Goal: Information Seeking & Learning: Learn about a topic

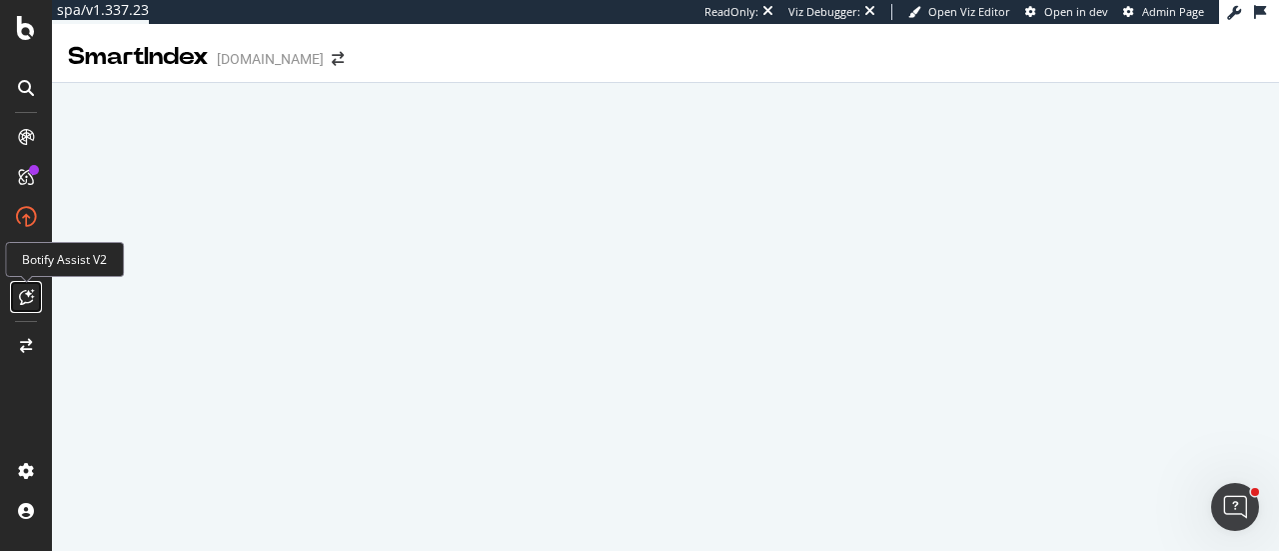
click at [27, 299] on icon at bounding box center [26, 297] width 15 height 16
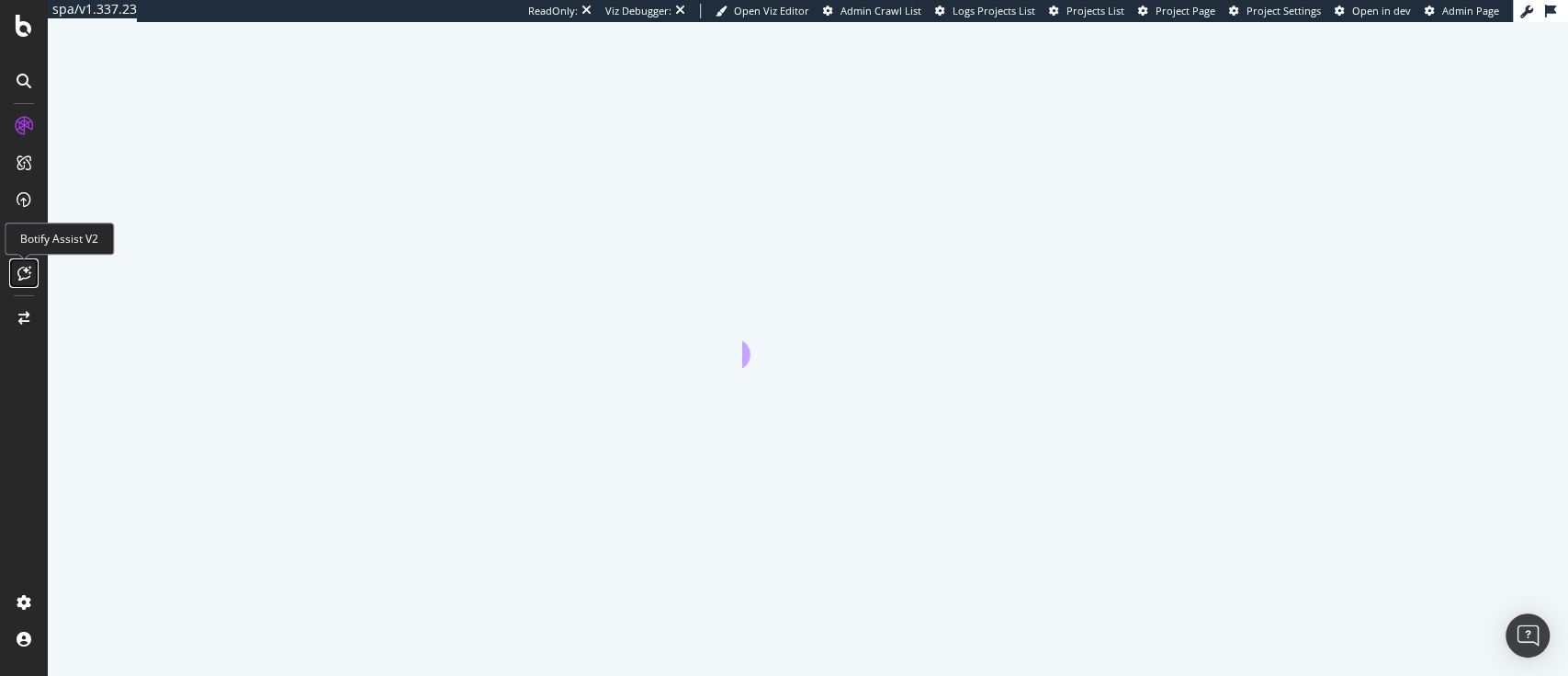
click at [23, 275] on icon at bounding box center [24, 273] width 14 height 15
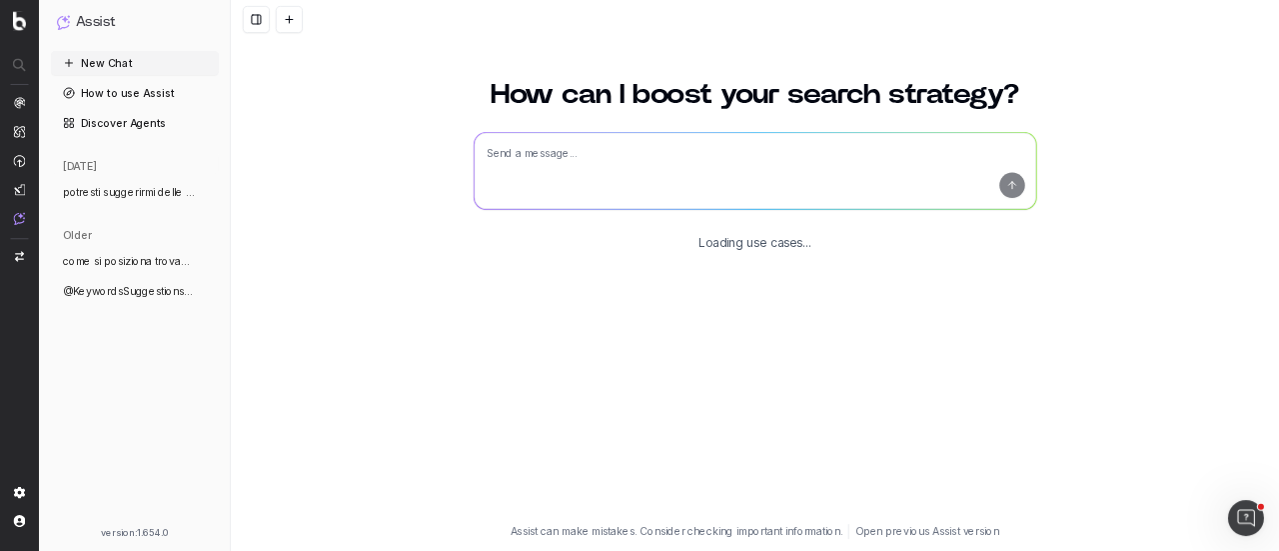
scroll to position [24, 0]
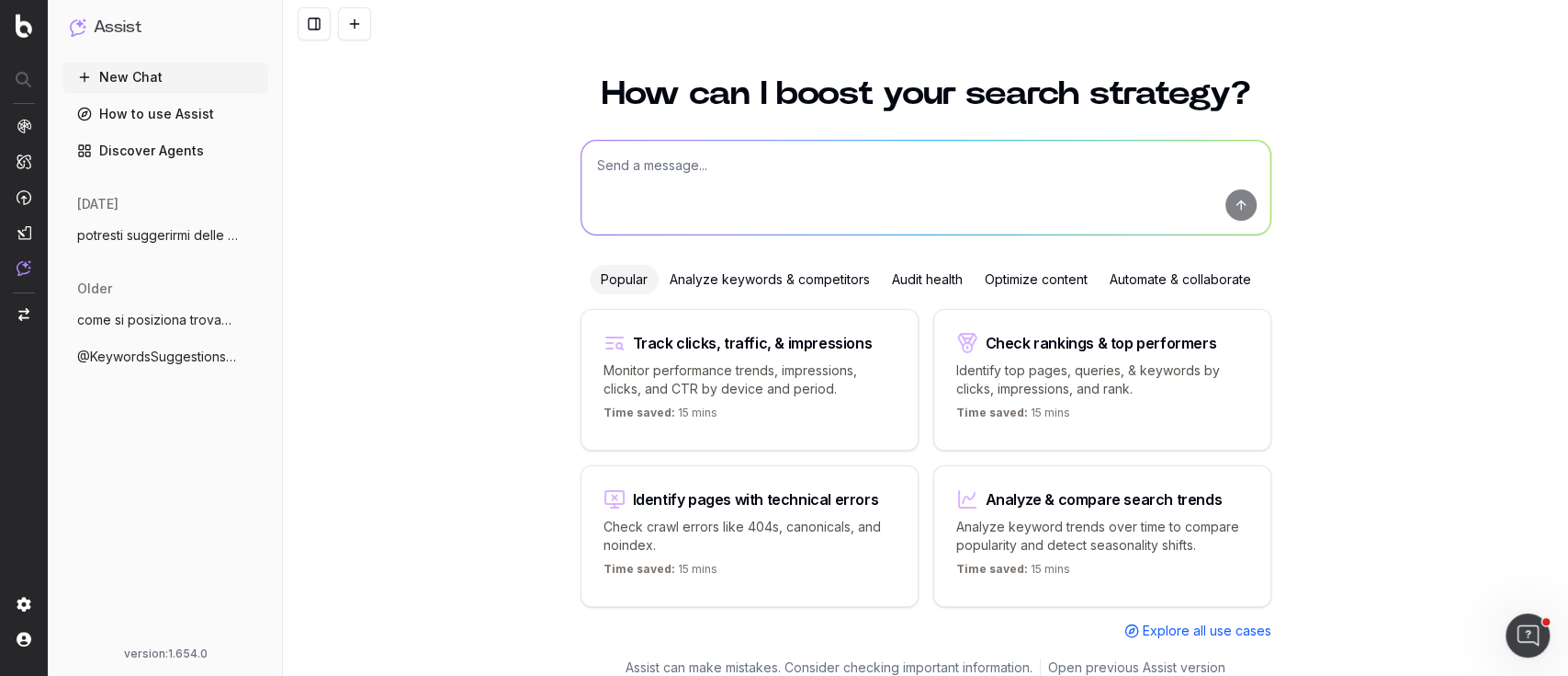
click at [618, 173] on textarea at bounding box center [926, 188] width 689 height 94
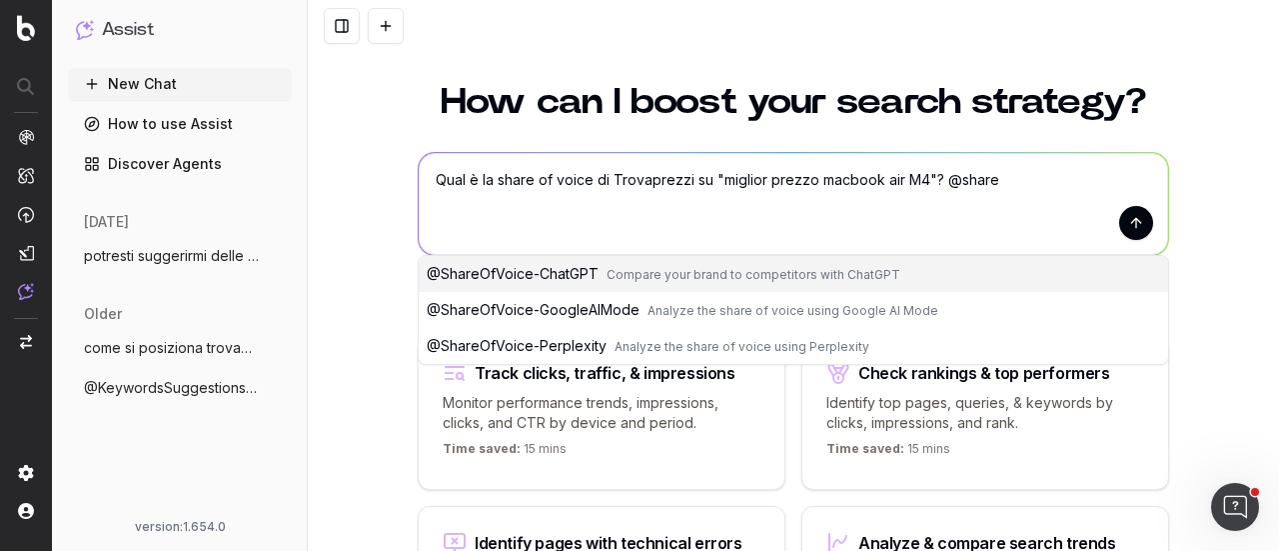
click at [625, 279] on span "Compare your brand to competitors with ChatGPT" at bounding box center [754, 274] width 294 height 15
type textarea "Qual è la share of voice di Trovaprezzi su "miglior prezzo macbook air M4"? @Sh…"
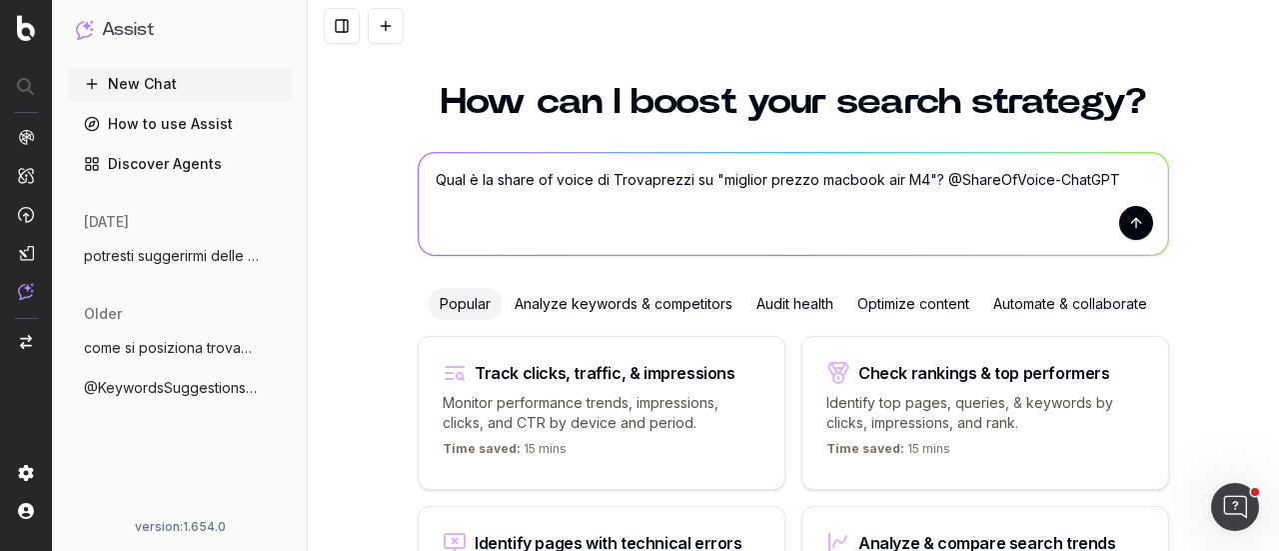
click at [1138, 227] on button "submit" at bounding box center [1136, 223] width 34 height 34
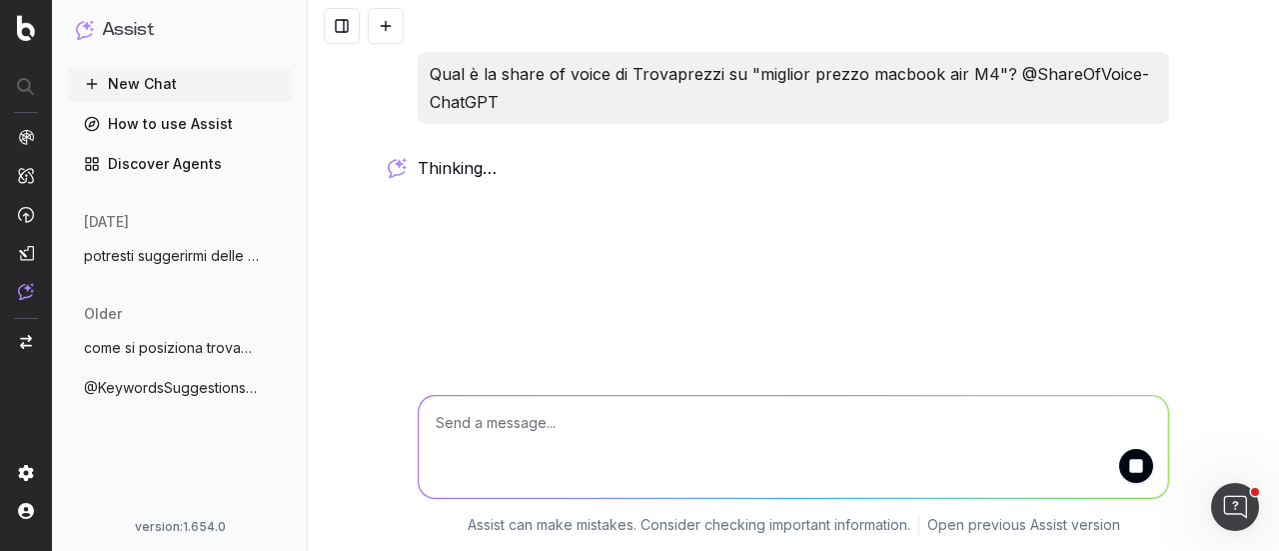
scroll to position [0, 0]
drag, startPoint x: 432, startPoint y: 72, endPoint x: 510, endPoint y: 97, distance: 81.9
click at [510, 97] on p "Qual è la share of voice di Trovaprezzi su "miglior prezzo macbook air M4"? @Sh…" at bounding box center [794, 88] width 728 height 56
copy p "Qual è la share of voice di Trovaprezzi su "miglior prezzo macbook air M4"? @Sh…"
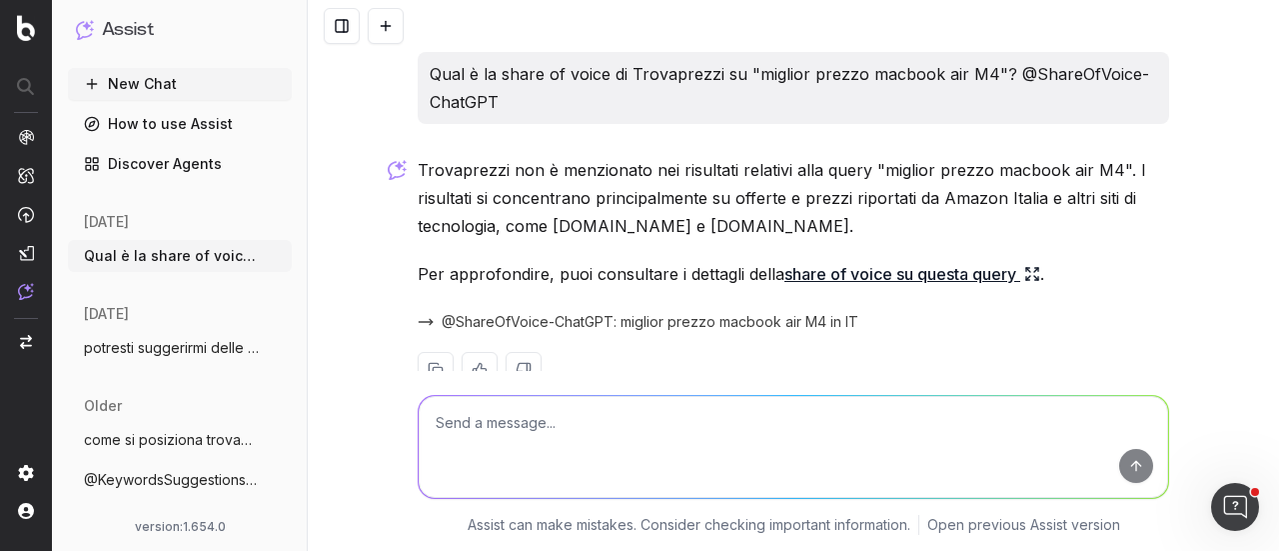
scroll to position [48, 0]
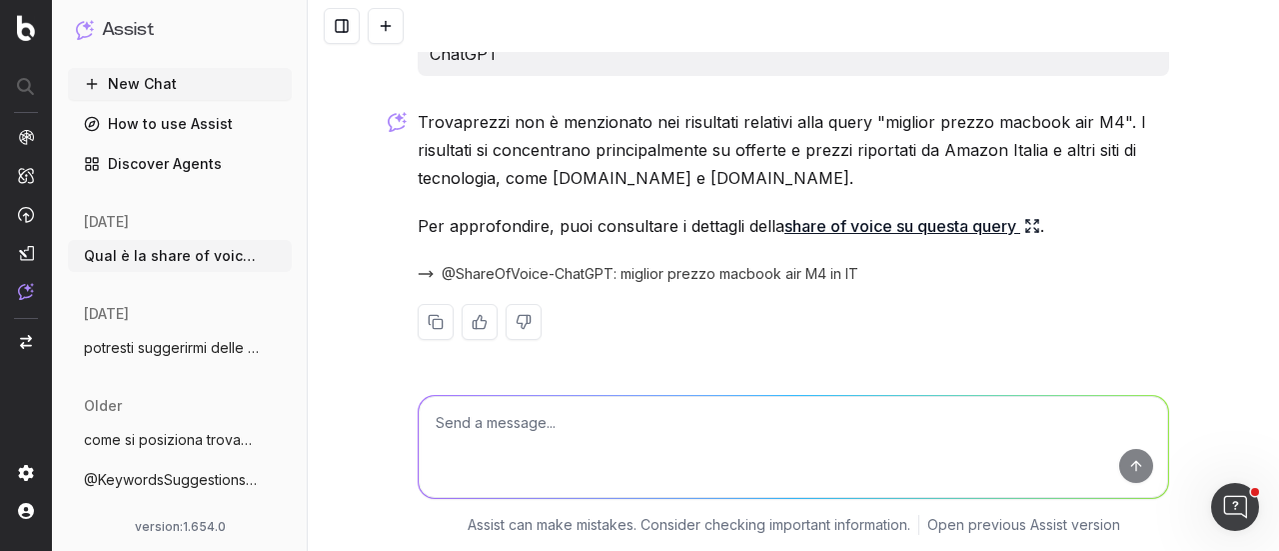
click at [169, 89] on button "New Chat" at bounding box center [180, 84] width 224 height 32
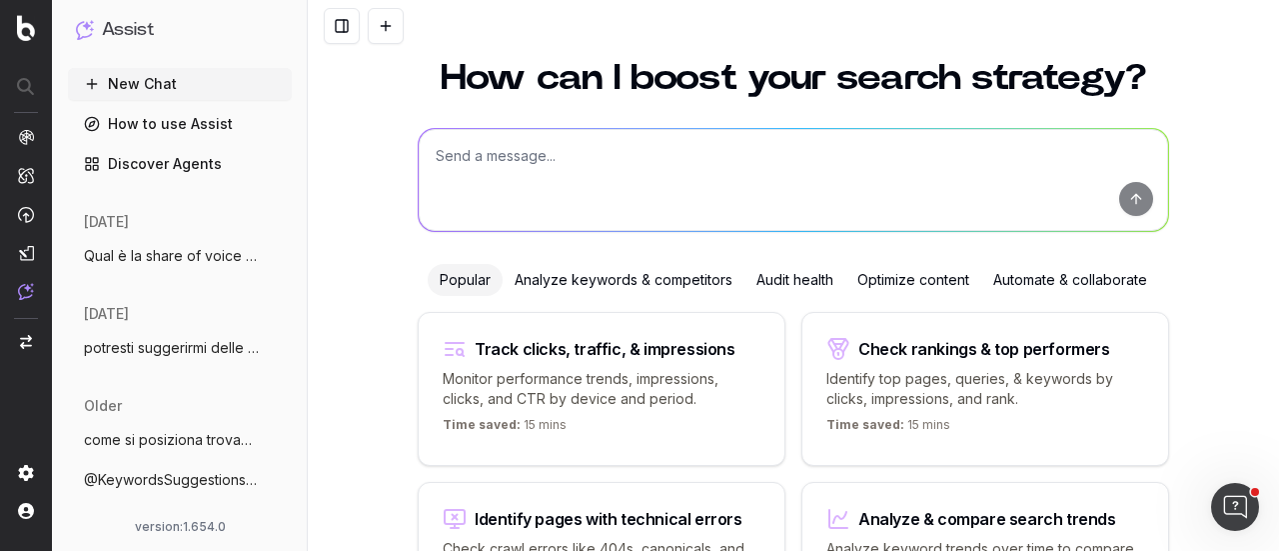
click at [486, 145] on textarea at bounding box center [794, 180] width 750 height 102
paste textarea "Qual è la share of voice di Trovaprezzi su "miglior prezzo macbook air M4"? @Sh…"
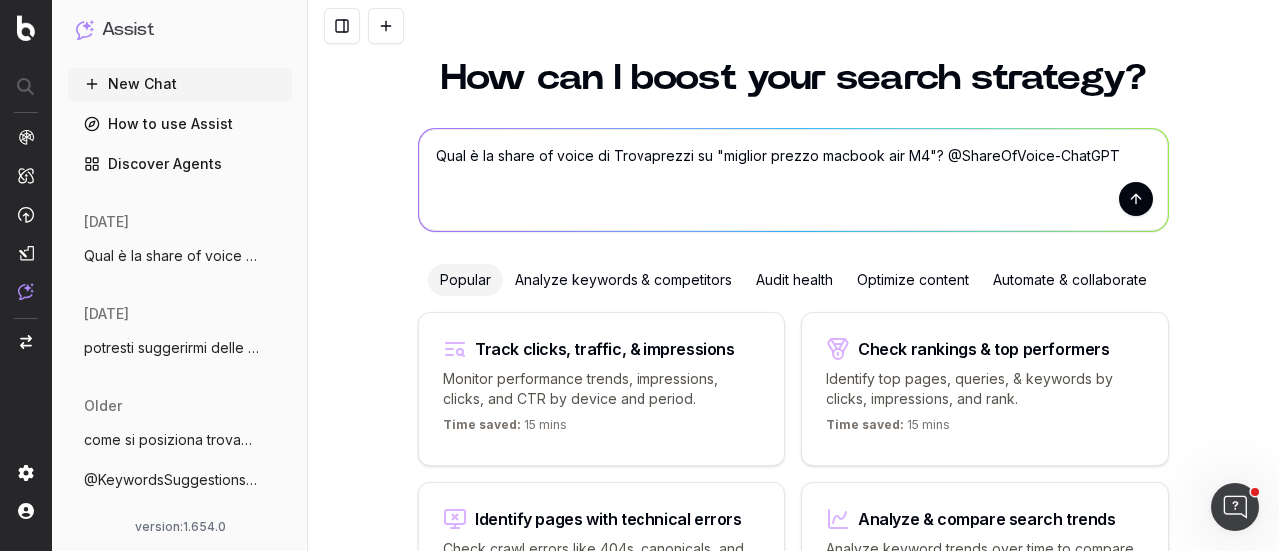
click at [684, 152] on textarea "Qual è la share of voice di Trovaprezzi su "miglior prezzo macbook air M4"? @Sh…" at bounding box center [794, 180] width 750 height 102
drag, startPoint x: 858, startPoint y: 153, endPoint x: 964, endPoint y: 147, distance: 106.1
click at [964, 147] on textarea "Qual è la share of voice di Trovaprezzi in Italia su "miglior prezzo macbook ai…" at bounding box center [794, 180] width 750 height 102
click at [872, 153] on textarea "Qual è la share of voice di Trovaprezzi in Italia su "miglior prezzo i^phone 16…" at bounding box center [794, 180] width 750 height 102
type textarea "Qual è la share of voice di Trovaprezzi in Italia su "miglior prezzo iphone 16"…"
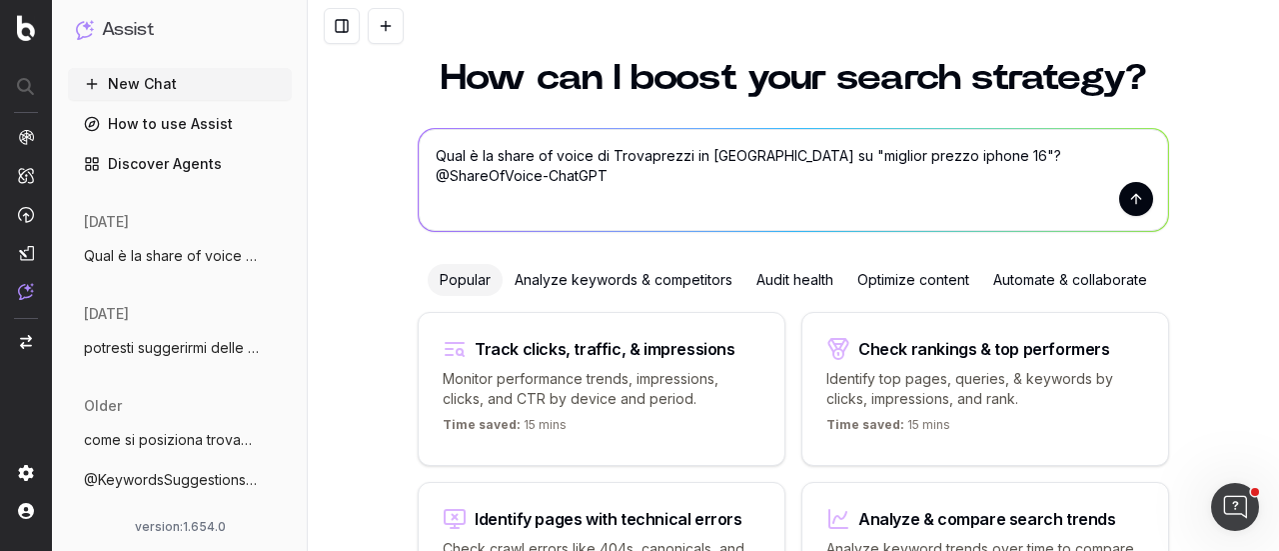
click at [1134, 207] on button "submit" at bounding box center [1136, 199] width 34 height 34
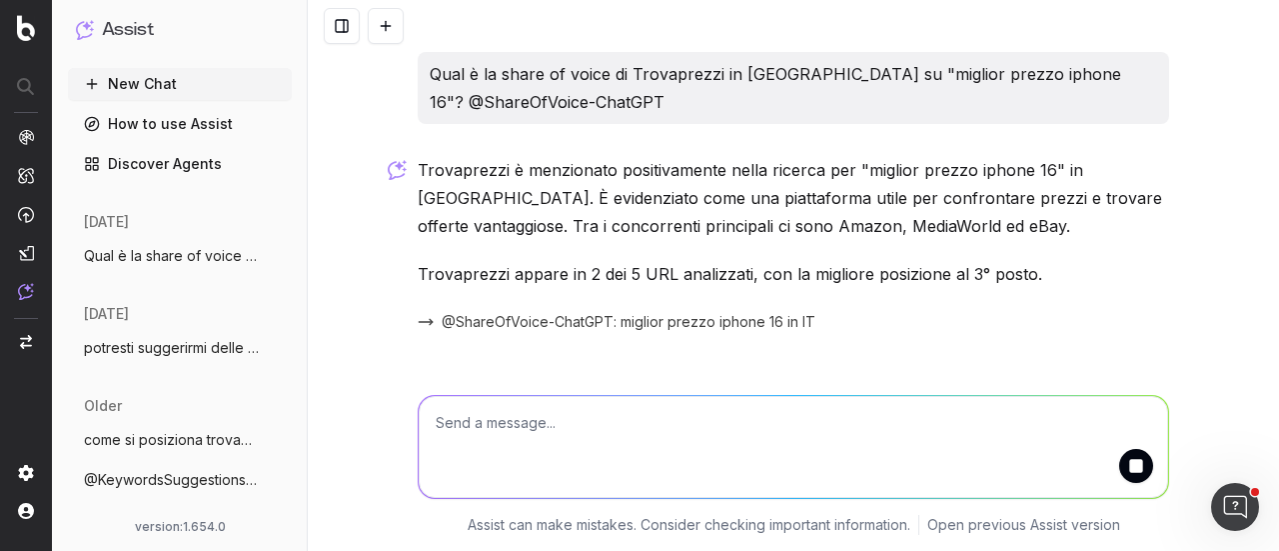
scroll to position [8, 0]
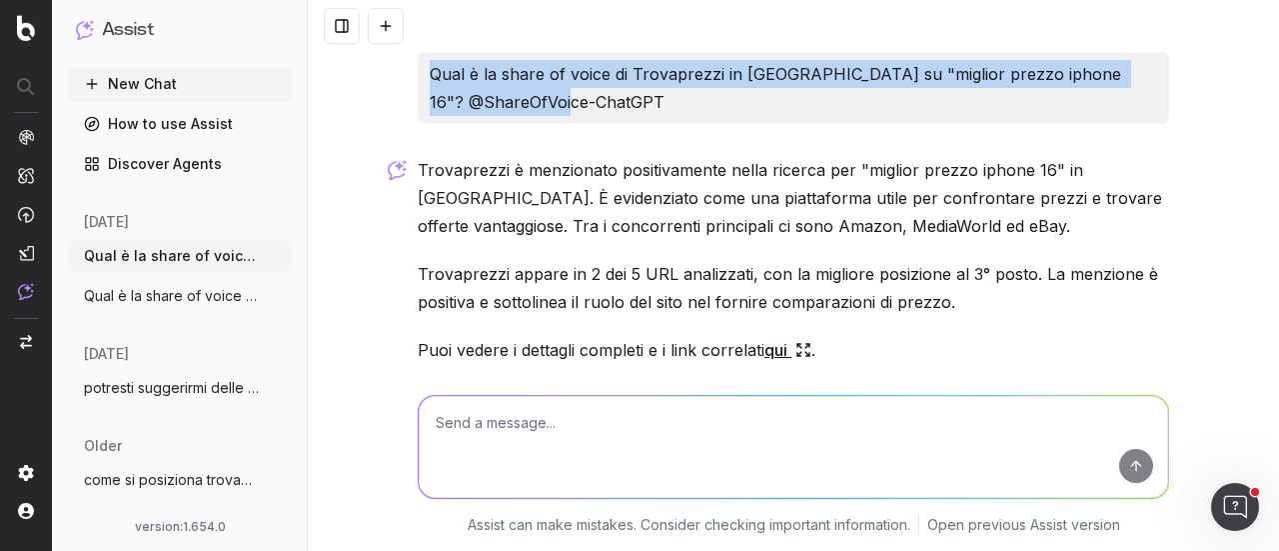
drag, startPoint x: 528, startPoint y: 101, endPoint x: 400, endPoint y: 81, distance: 129.5
click at [400, 81] on div "Qual è la share of voice di Trovaprezzi in Italia su "miglior prezzo iphone 16"…" at bounding box center [794, 275] width 972 height 551
copy p "Qual è la share of voice di Trovaprezzi in Italia su "miglior prezzo iphone 16"…"
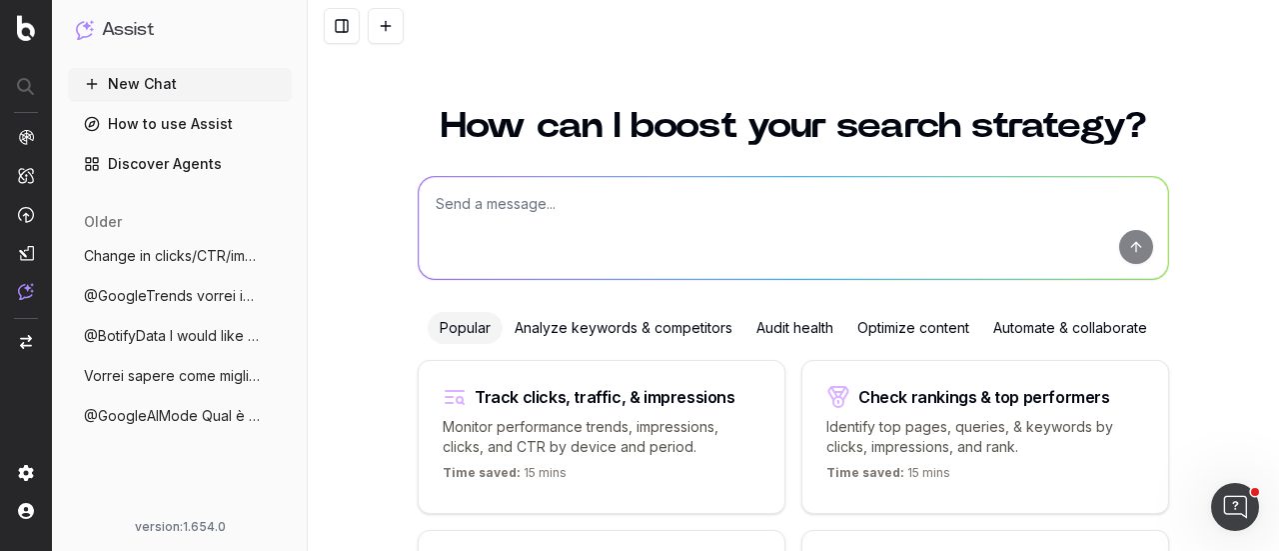
click at [453, 233] on textarea at bounding box center [794, 228] width 750 height 102
paste textarea "Qual è la share of voice di Trovaprezzi in Italia su "miglior prezzo iphone 16"…"
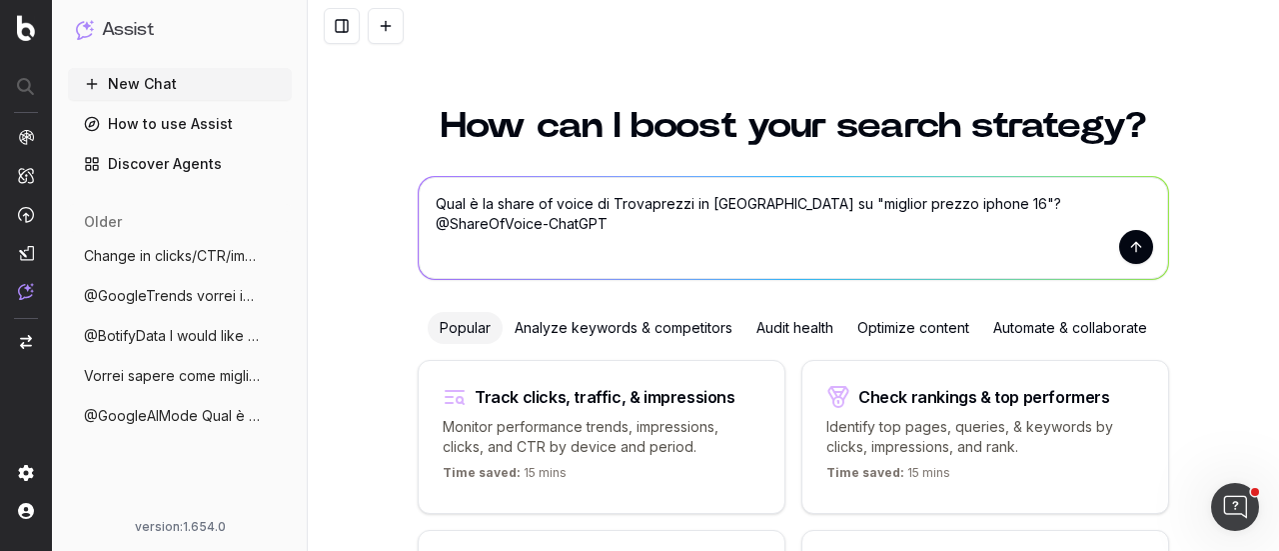
click at [626, 205] on textarea "Qual è la share of voice di Trovaprezzi in Italia su "miglior prezzo iphone 16"…" at bounding box center [794, 228] width 750 height 102
drag, startPoint x: 740, startPoint y: 207, endPoint x: 894, endPoint y: 211, distance: 154.0
click at [894, 211] on textarea "Qual è la share of voice di Segugio in Italia su "miglior prezzo iphone 16"? @S…" at bounding box center [794, 228] width 750 height 102
type textarea "Qual è la share of voice di Segugio in Italia su "migliore assicurazione auto"?…"
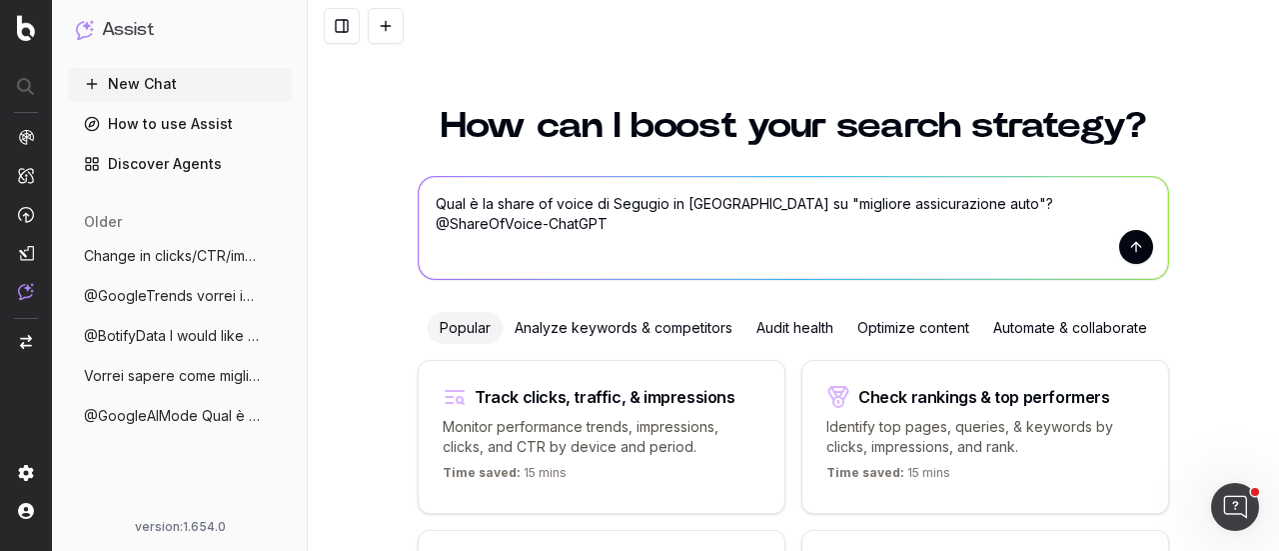
click at [1131, 247] on button "submit" at bounding box center [1136, 247] width 34 height 34
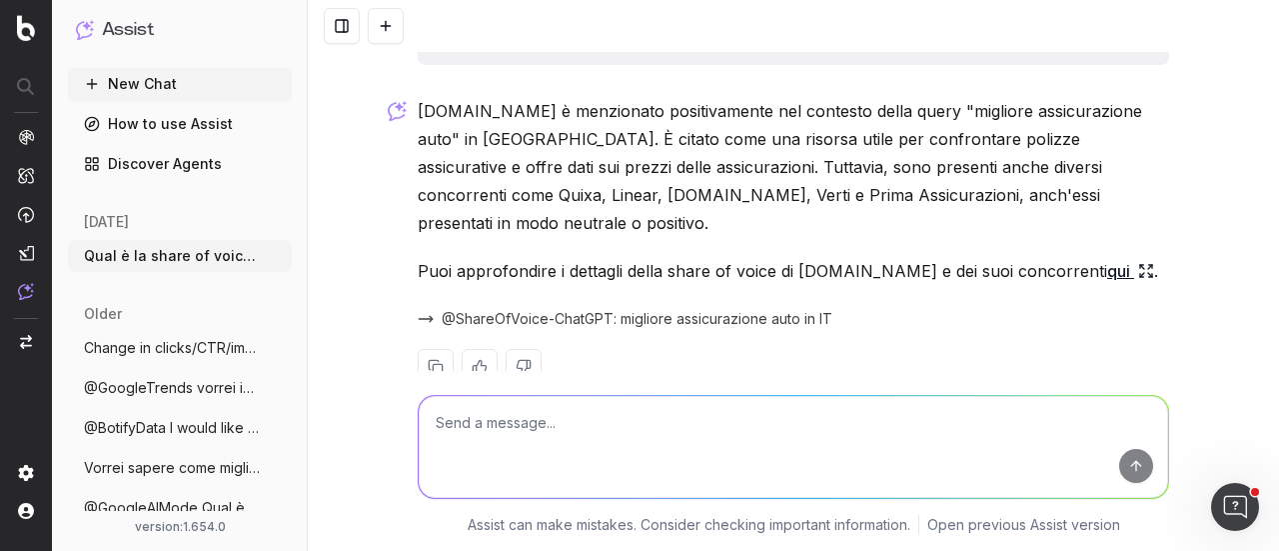
scroll to position [76, 0]
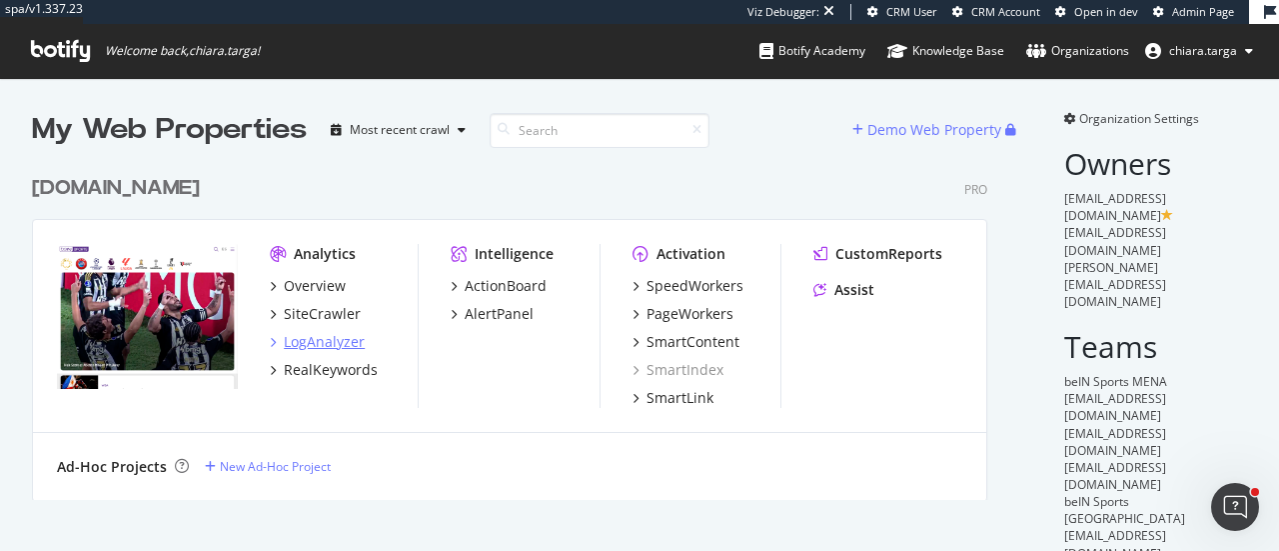
click at [328, 345] on div "LogAnalyzer" at bounding box center [324, 342] width 81 height 20
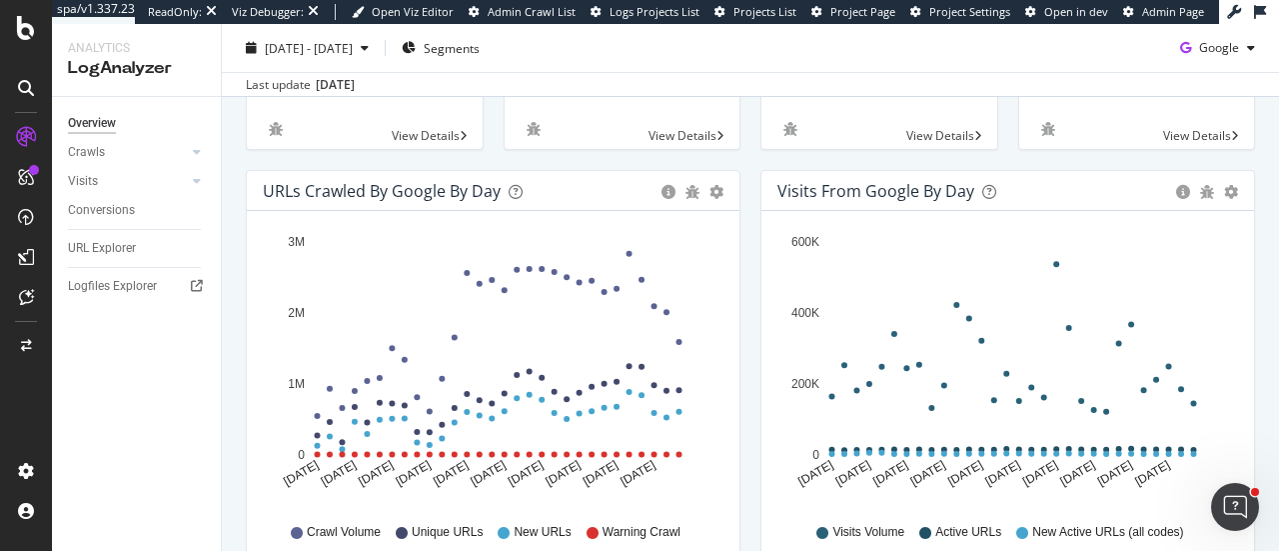
scroll to position [186, 0]
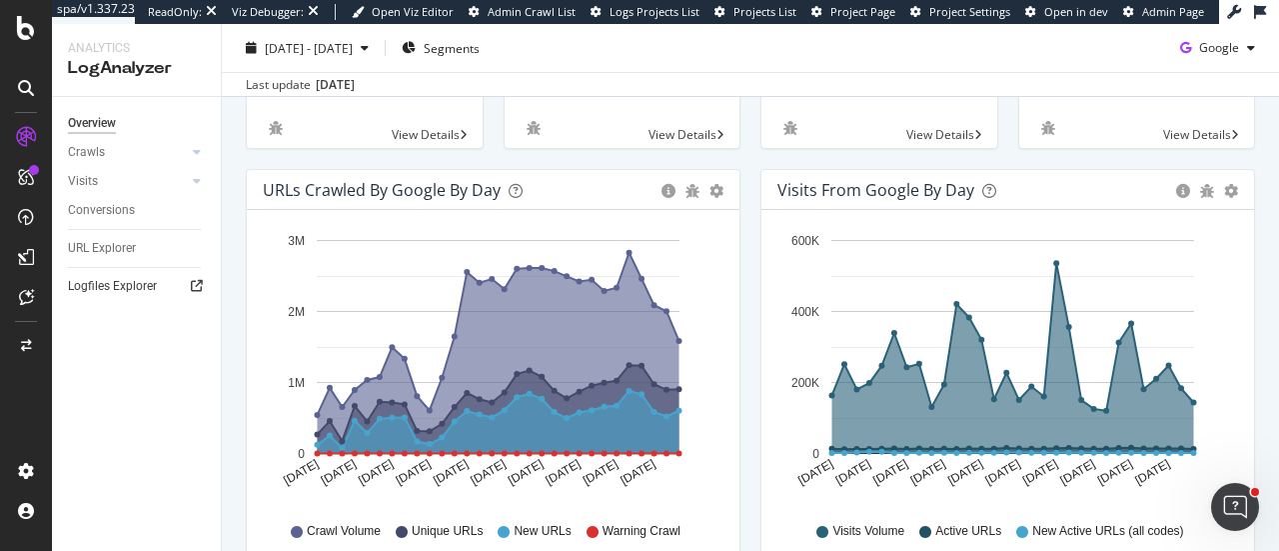
click at [204, 287] on div at bounding box center [197, 286] width 20 height 20
